Goal: Navigation & Orientation: Find specific page/section

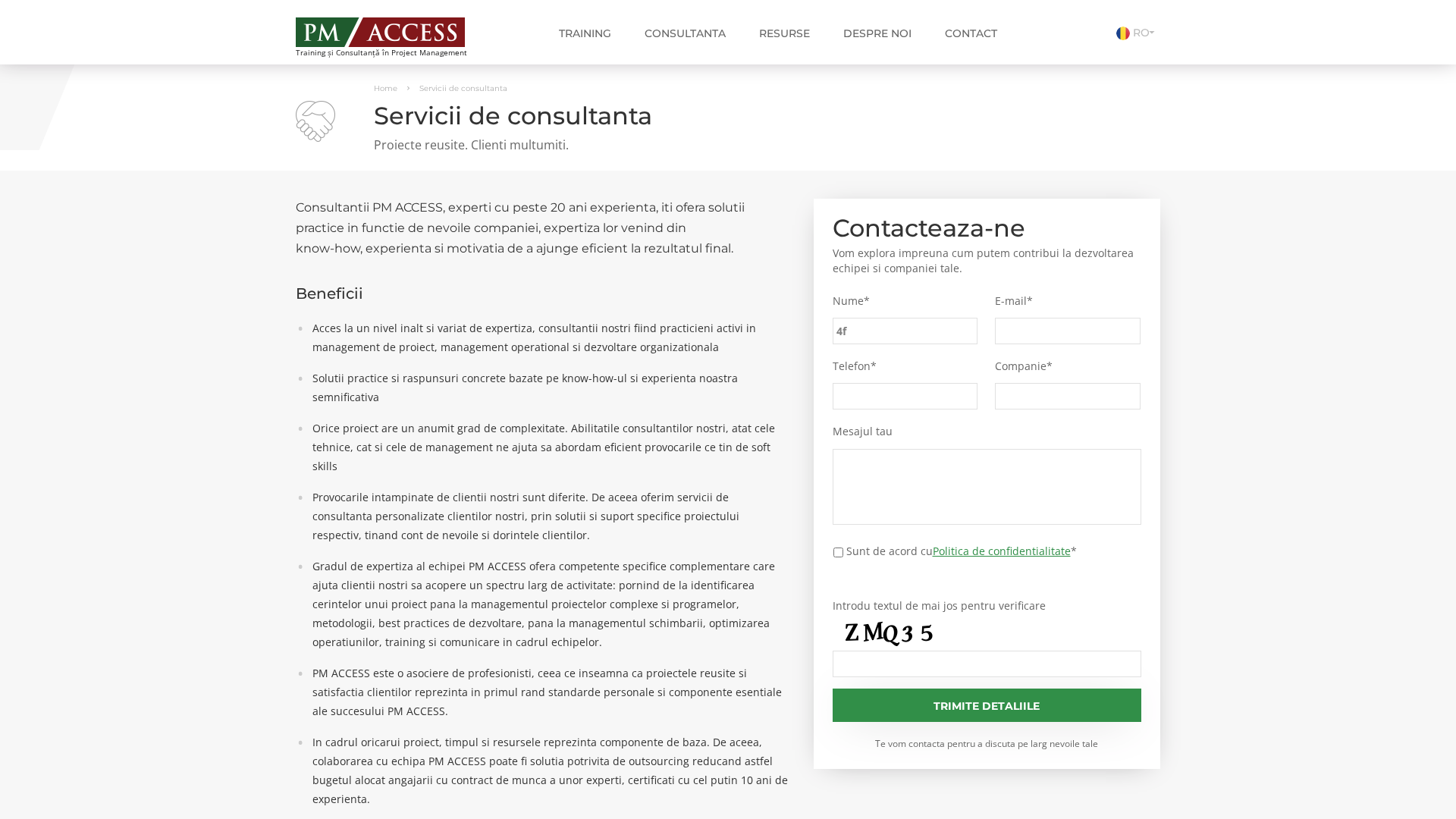
type input "4ff"
type input "f90"
type input "6c3"
type input "28d"
